Goal: Contribute content

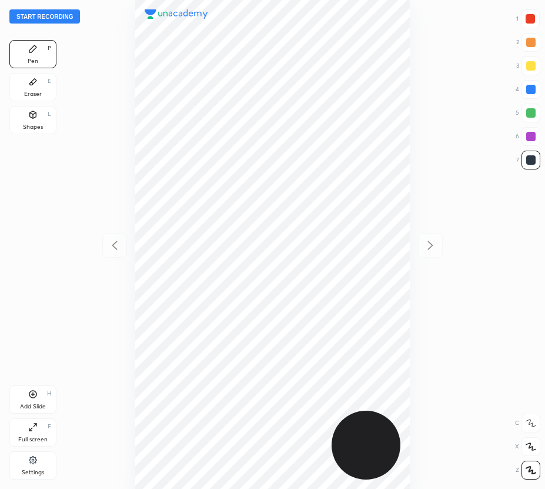
scroll to position [489, 357]
click at [56, 16] on button "Start recording" at bounding box center [44, 16] width 71 height 14
click at [528, 116] on div at bounding box center [530, 112] width 9 height 9
click at [532, 156] on div at bounding box center [530, 159] width 9 height 9
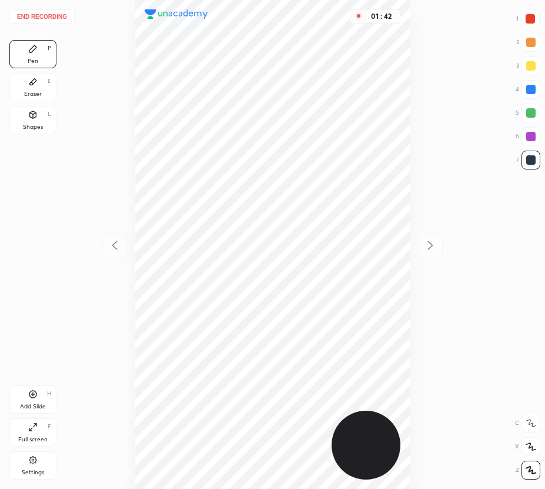
click at [39, 390] on div "Add Slide H" at bounding box center [32, 399] width 47 height 28
drag, startPoint x: 116, startPoint y: 245, endPoint x: 114, endPoint y: 233, distance: 11.3
click at [116, 244] on icon at bounding box center [115, 245] width 14 height 14
drag, startPoint x: 428, startPoint y: 242, endPoint x: 421, endPoint y: 230, distance: 13.2
click at [427, 242] on icon at bounding box center [430, 245] width 14 height 14
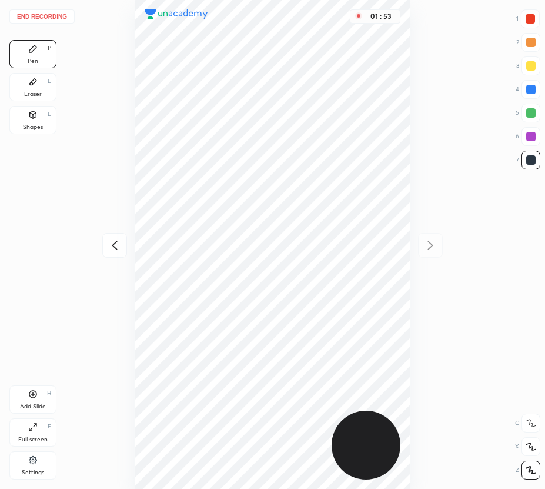
click at [52, 85] on div "Eraser E" at bounding box center [32, 87] width 47 height 28
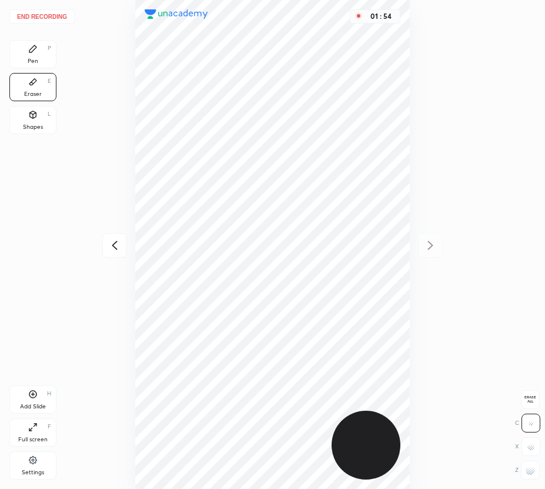
click at [38, 62] on div "Pen P" at bounding box center [32, 54] width 47 height 28
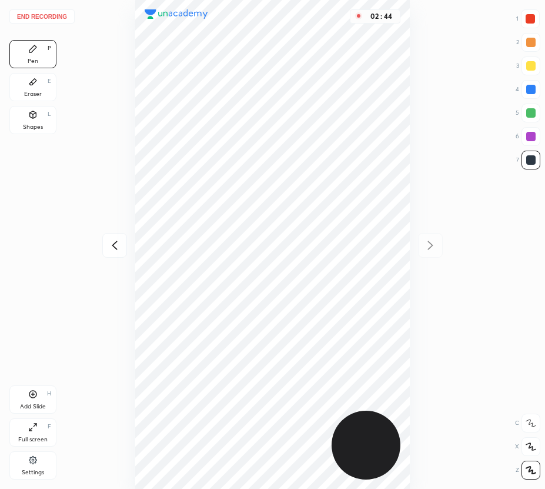
click at [52, 15] on button "End recording" at bounding box center [41, 16] width 65 height 14
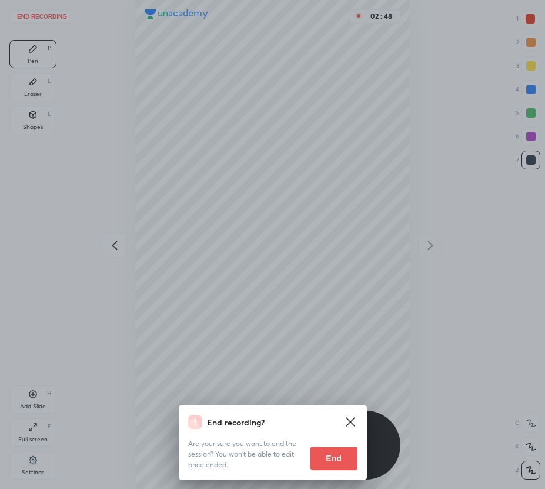
click at [333, 457] on button "End" at bounding box center [333, 458] width 47 height 24
